Goal: Transaction & Acquisition: Download file/media

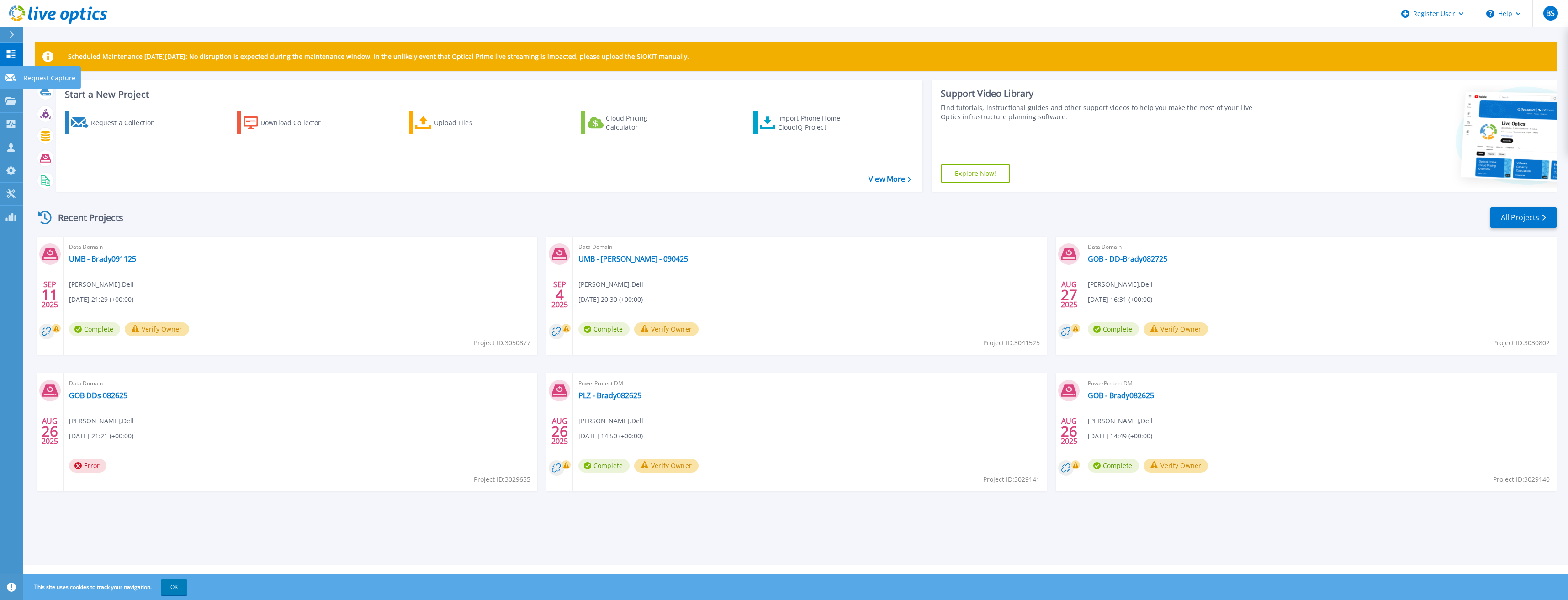
click at [9, 84] on link "Request Capture Request Capture" at bounding box center [11, 77] width 23 height 23
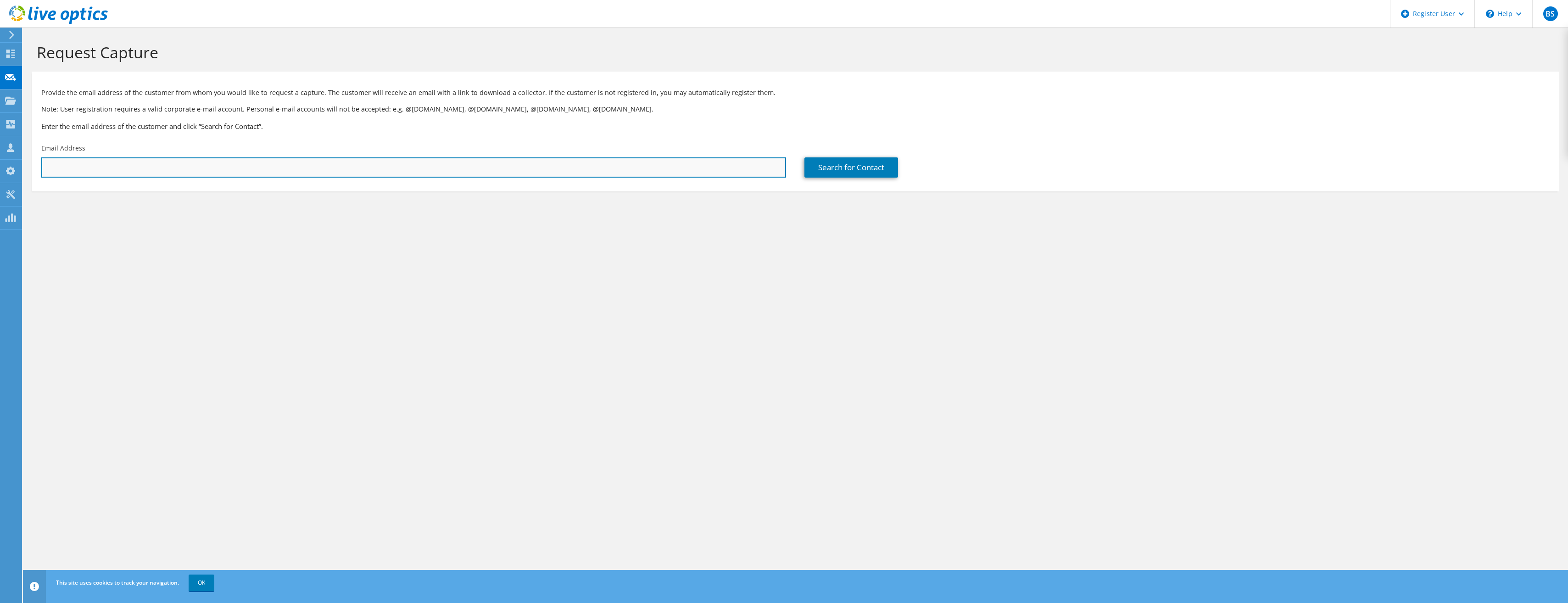
click at [447, 168] on input "text" at bounding box center [413, 167] width 745 height 20
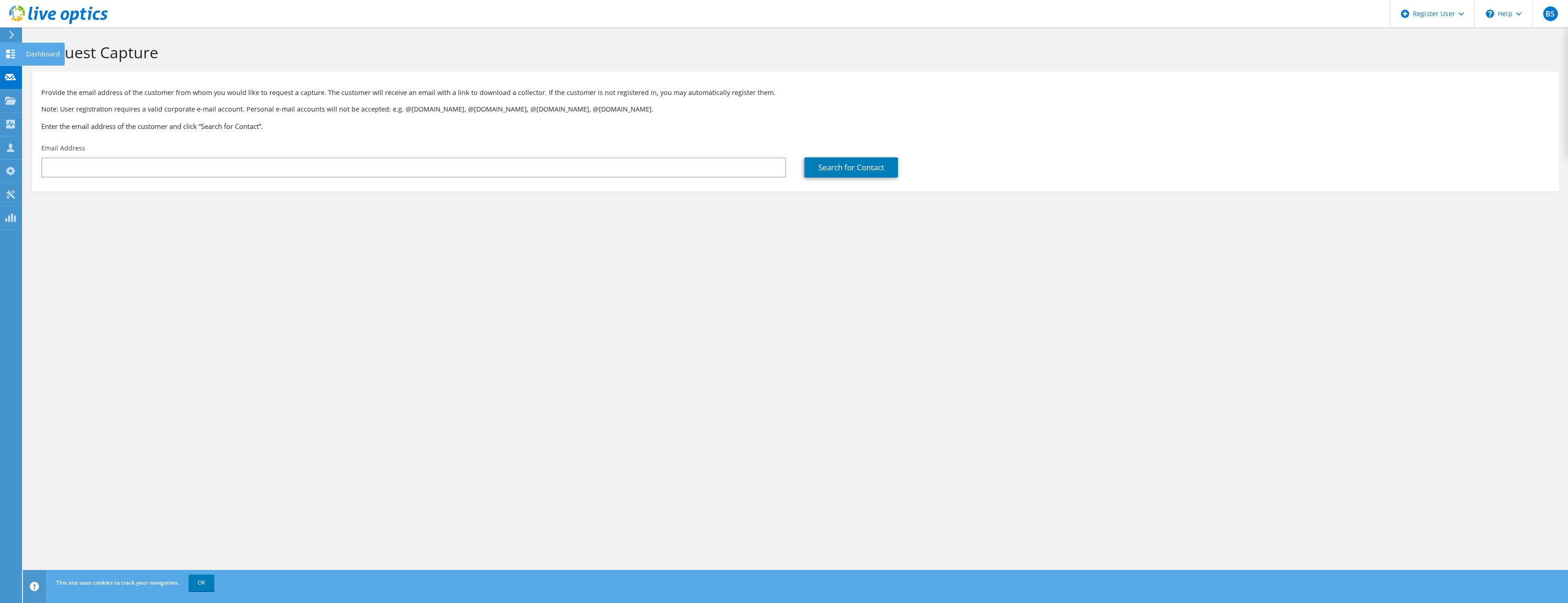
click at [10, 53] on use at bounding box center [11, 53] width 9 height 9
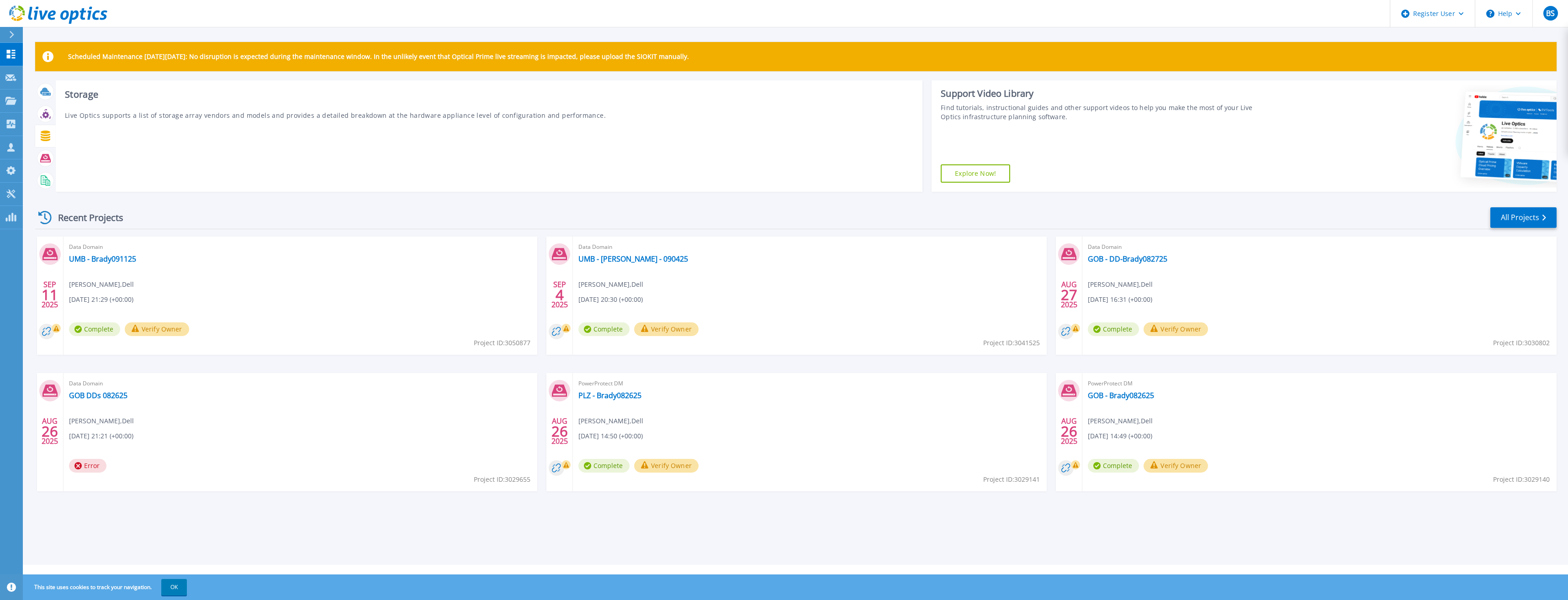
click at [44, 138] on icon at bounding box center [45, 135] width 10 height 10
click at [43, 156] on icon at bounding box center [45, 158] width 10 height 8
click at [45, 158] on icon at bounding box center [45, 158] width 10 height 8
click at [12, 129] on link "Collectors Collectors" at bounding box center [11, 124] width 23 height 23
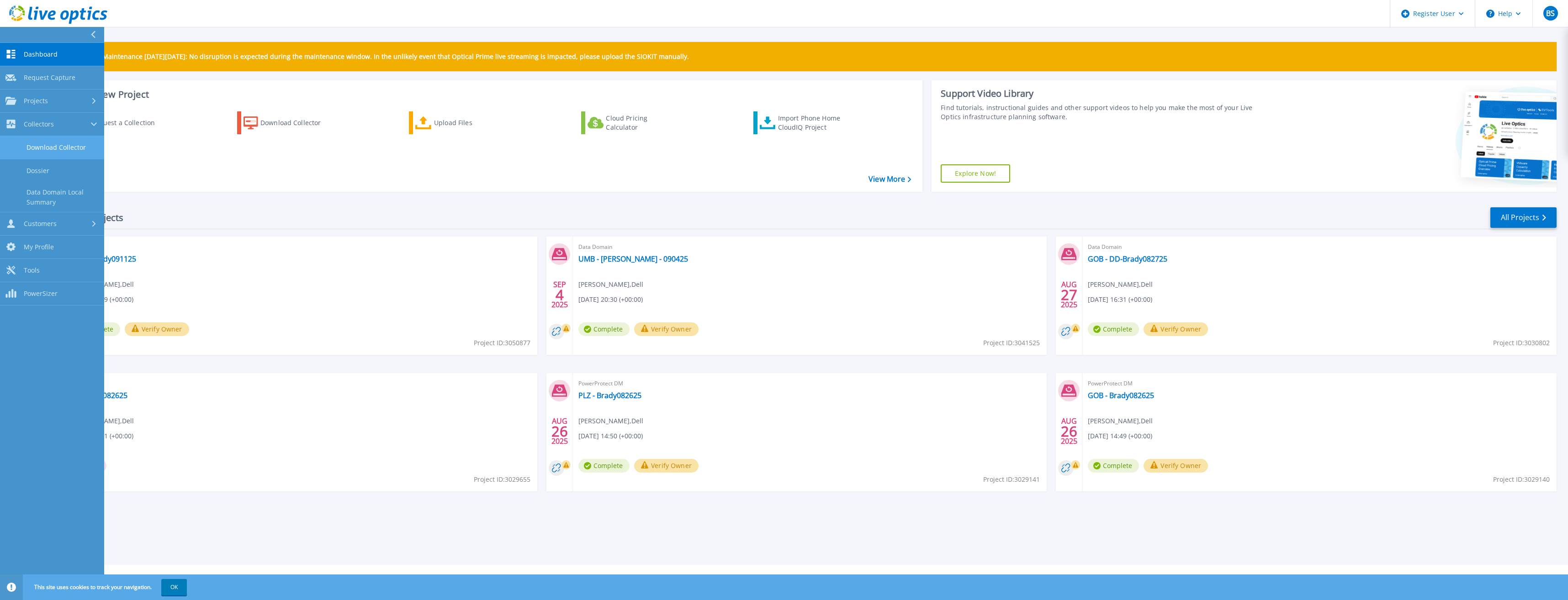
click at [57, 144] on link "Download Collector" at bounding box center [52, 148] width 104 height 23
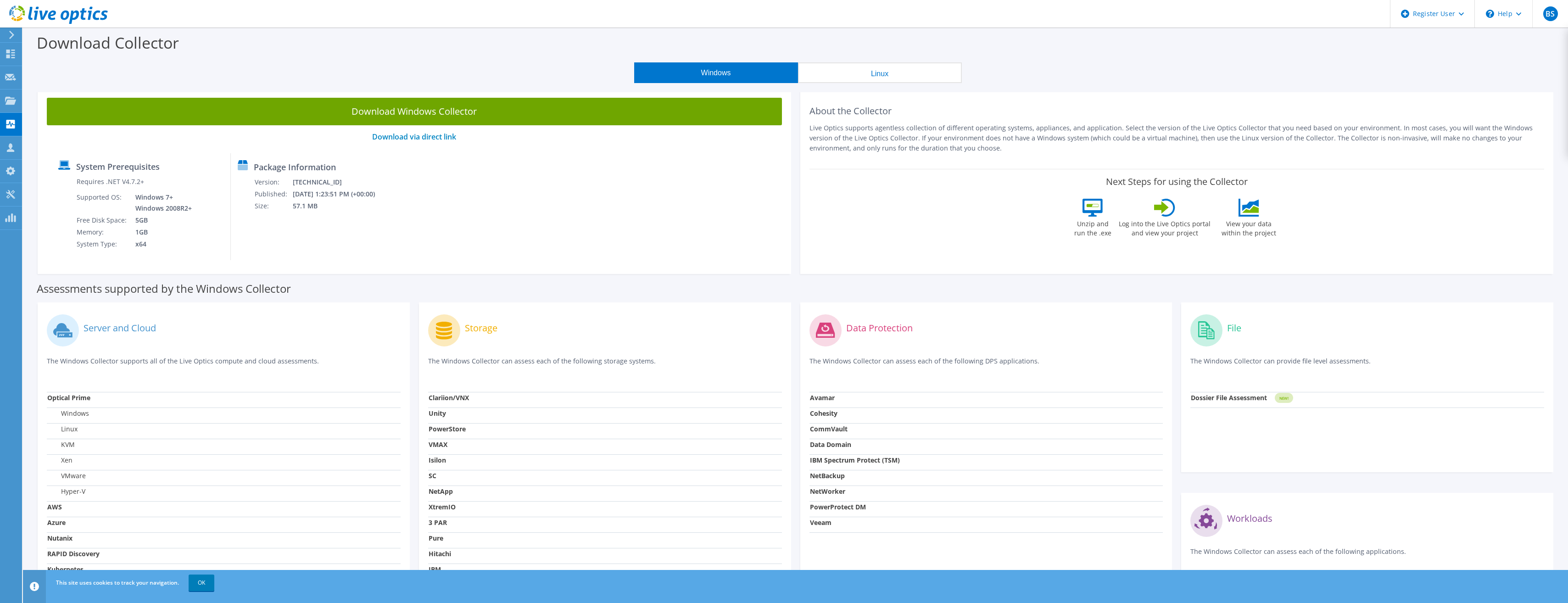
click at [820, 525] on strong "Veeam" at bounding box center [820, 522] width 22 height 9
click at [1090, 379] on div "Data Protection The Windows Collector can assess each of the following DPS appl…" at bounding box center [987, 351] width 353 height 80
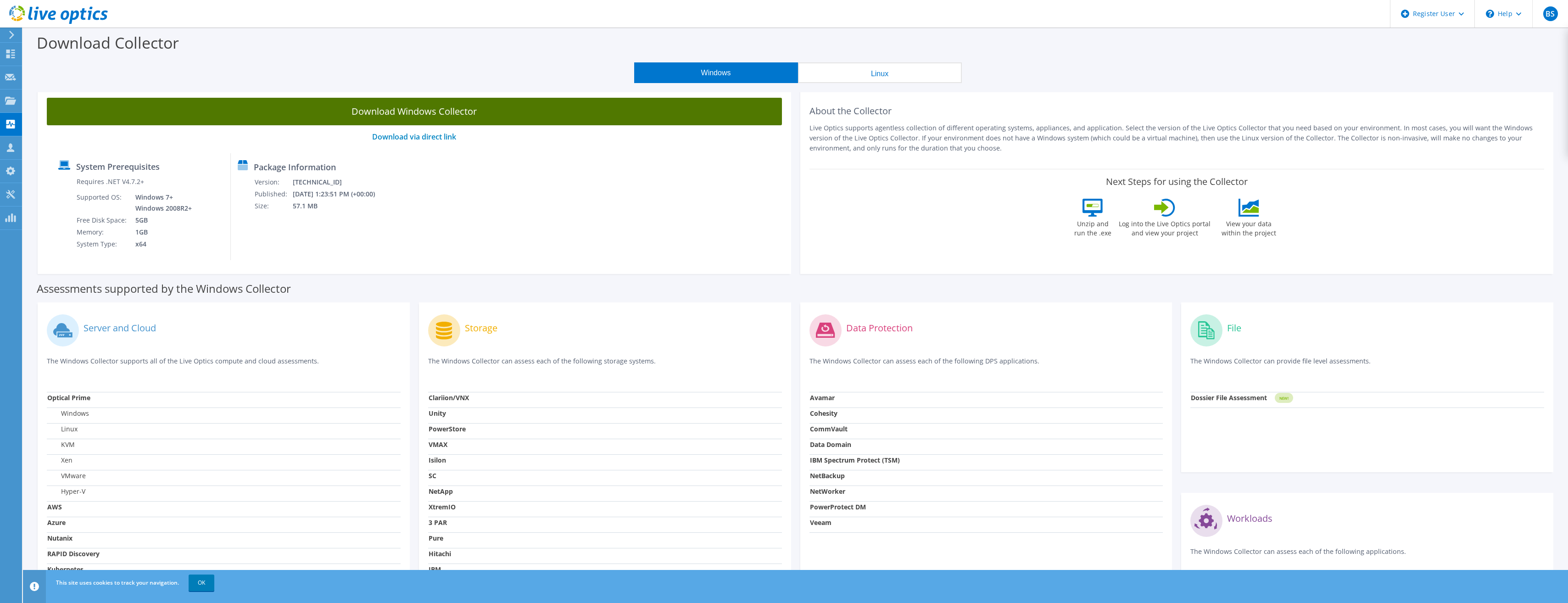
click at [427, 110] on link "Download Windows Collector" at bounding box center [414, 112] width 735 height 28
